Goal: Task Accomplishment & Management: Manage account settings

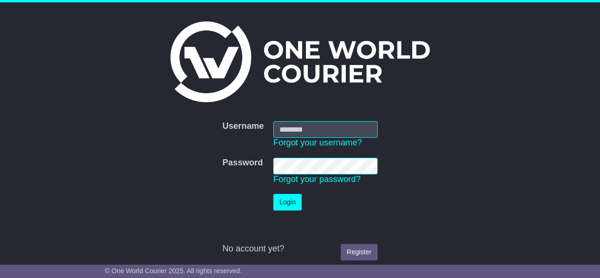
type input "**********"
drag, startPoint x: 0, startPoint y: 0, endPoint x: 290, endPoint y: 209, distance: 357.2
click at [290, 209] on button "Login" at bounding box center [287, 202] width 28 height 17
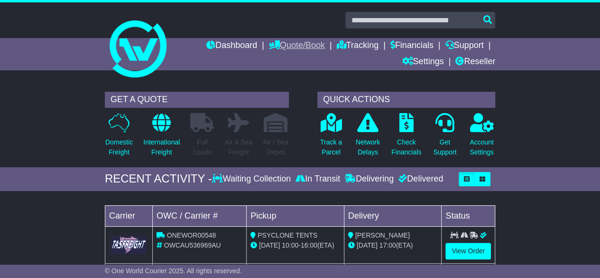
click at [290, 47] on link "Quote/Book" at bounding box center [297, 46] width 56 height 16
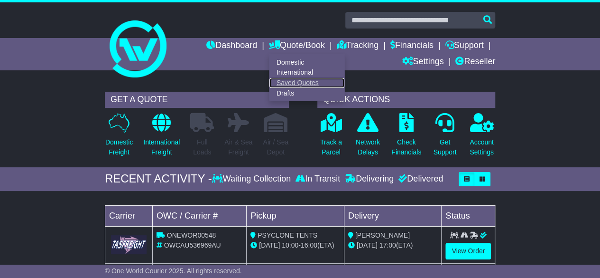
click at [292, 84] on link "Saved Quotes" at bounding box center [306, 83] width 75 height 10
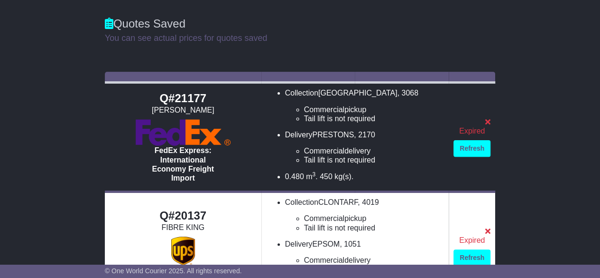
scroll to position [75, 0]
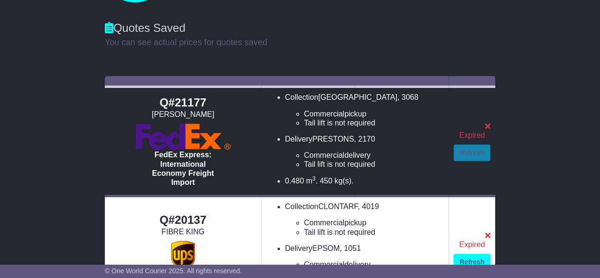
click at [478, 157] on link "Refresh" at bounding box center [472, 152] width 37 height 17
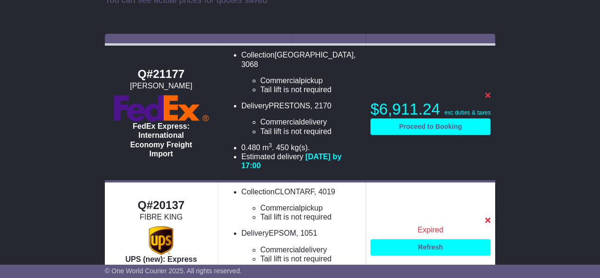
scroll to position [115, 0]
